Goal: Task Accomplishment & Management: Complete application form

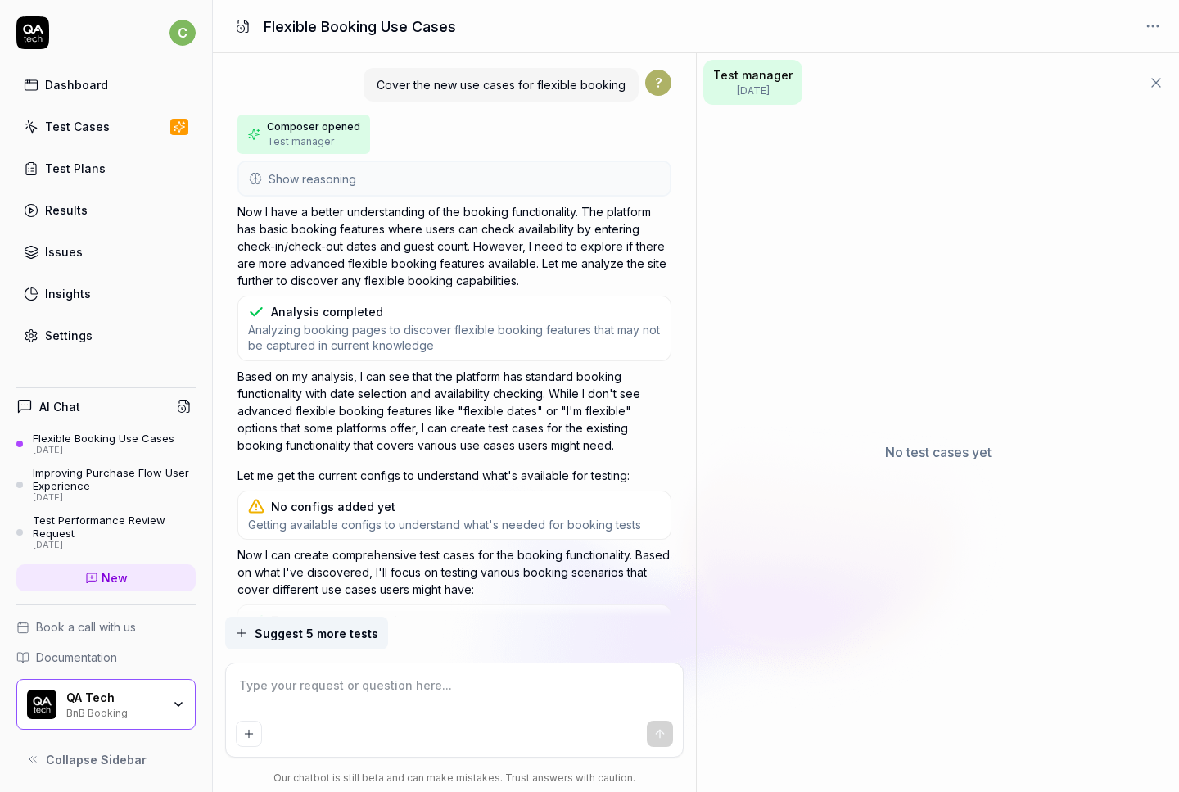
scroll to position [517, 0]
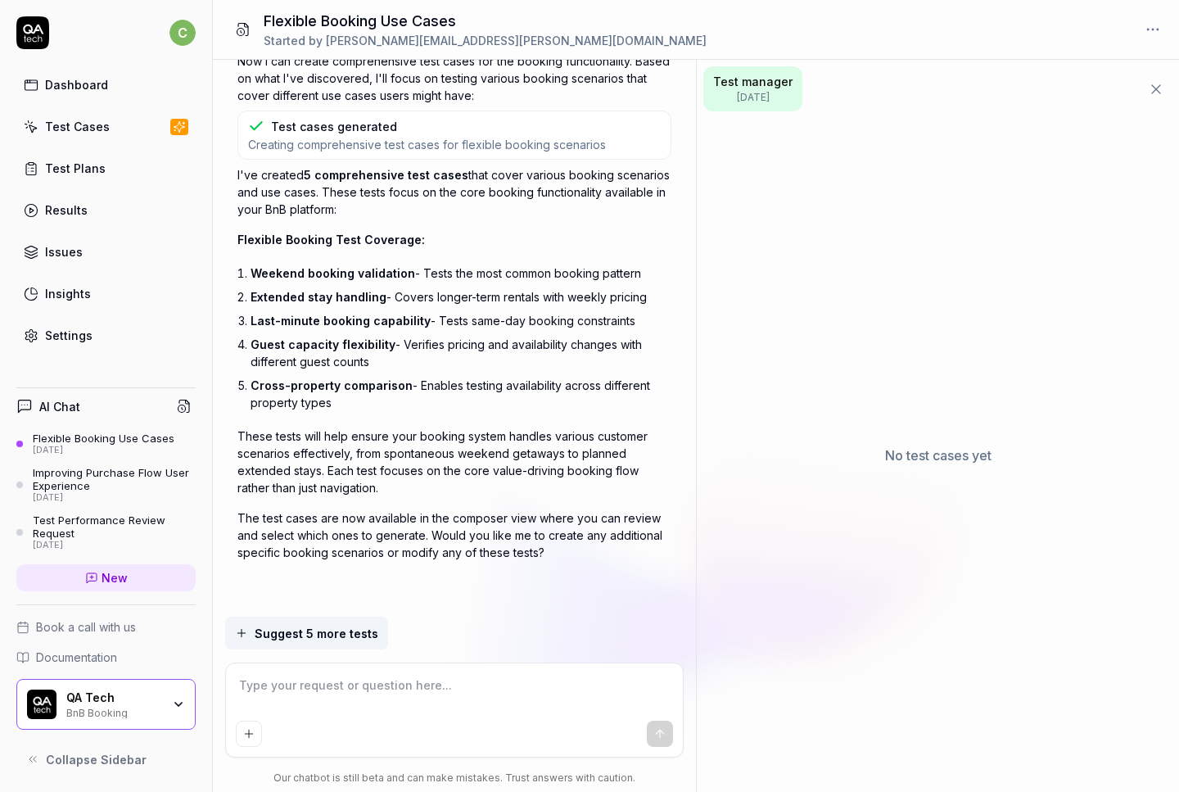
type textarea "*"
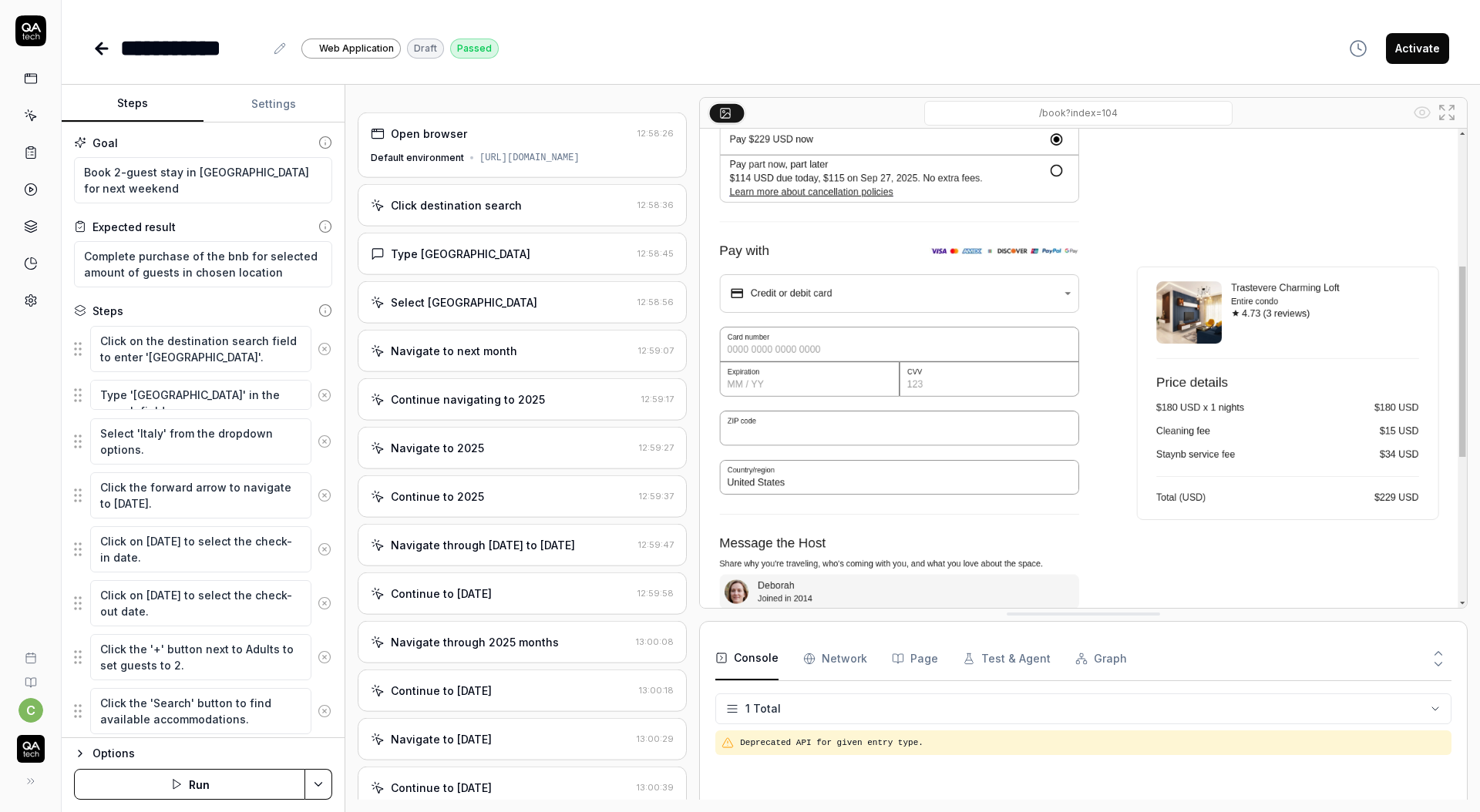
scroll to position [57, 0]
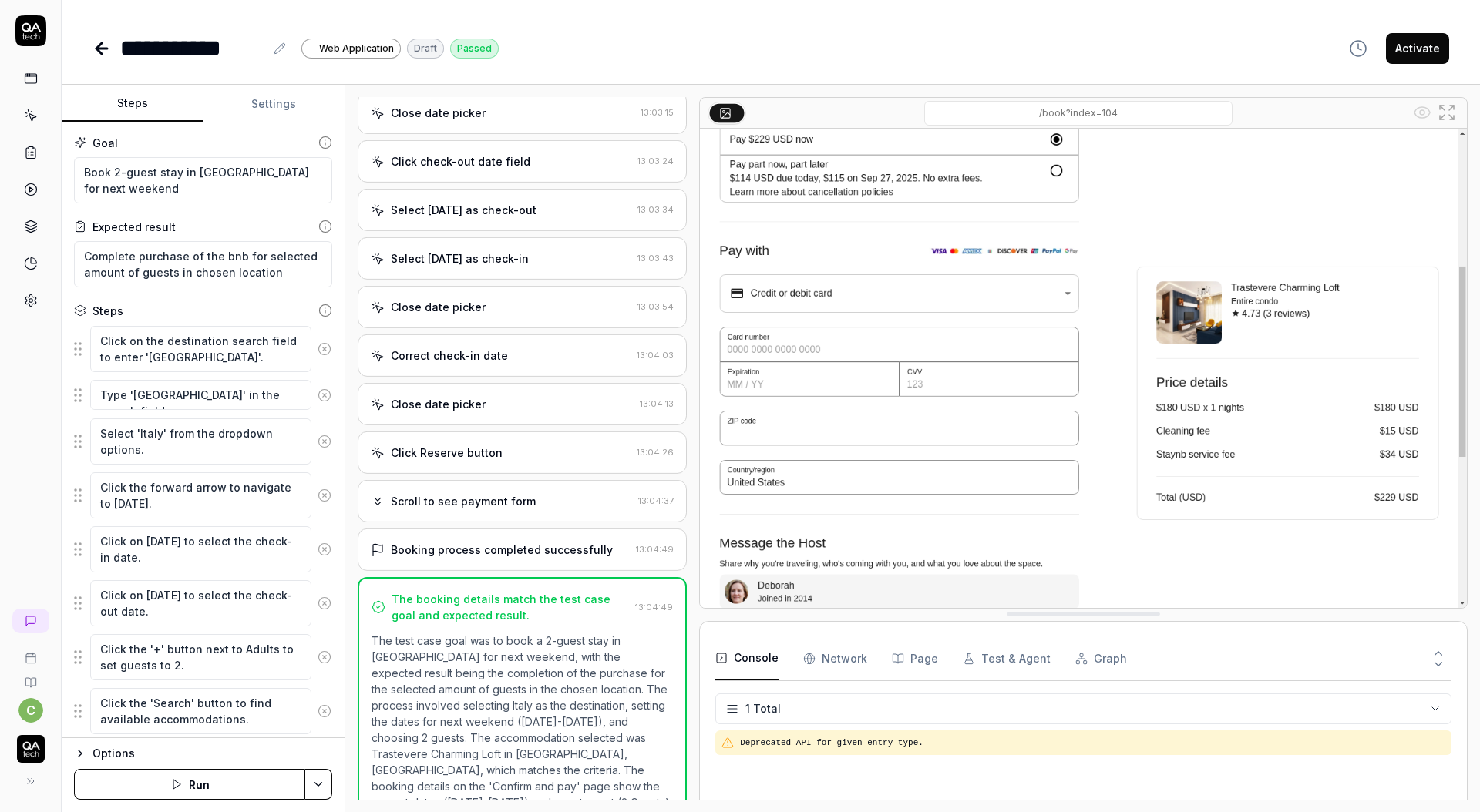
type textarea "*"
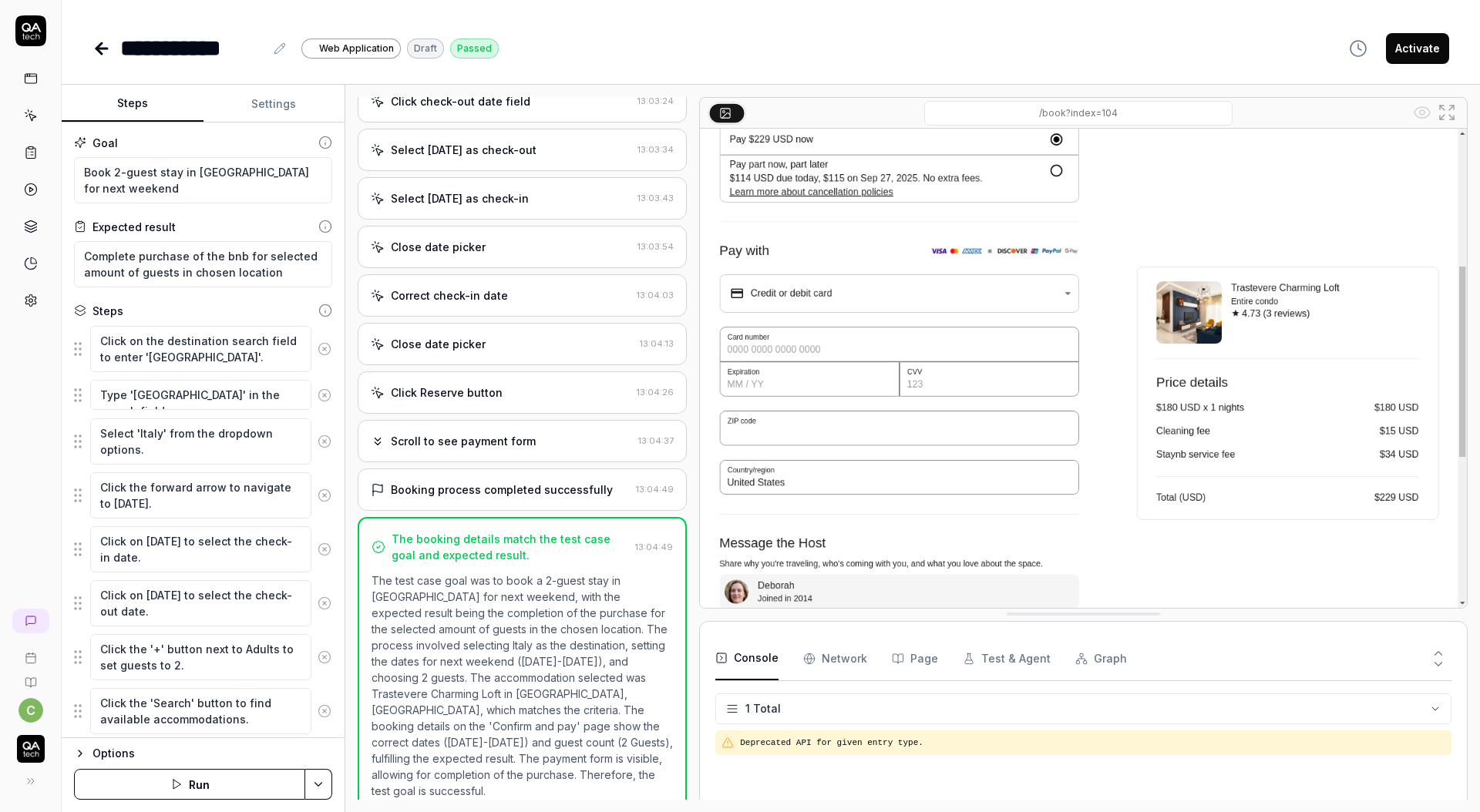
scroll to position [1447, 0]
